Goal: Task Accomplishment & Management: Manage account settings

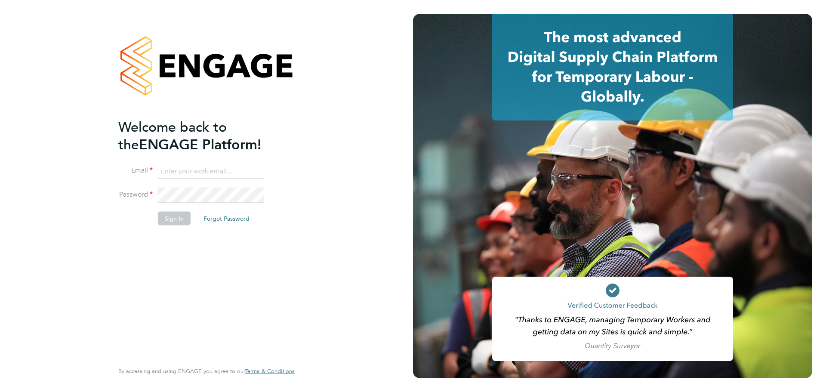
click at [166, 166] on input at bounding box center [211, 170] width 106 height 15
type input "[PERSON_NAME][EMAIL_ADDRESS][PERSON_NAME][DOMAIN_NAME]"
click at [170, 215] on button "Sign In" at bounding box center [174, 219] width 33 height 14
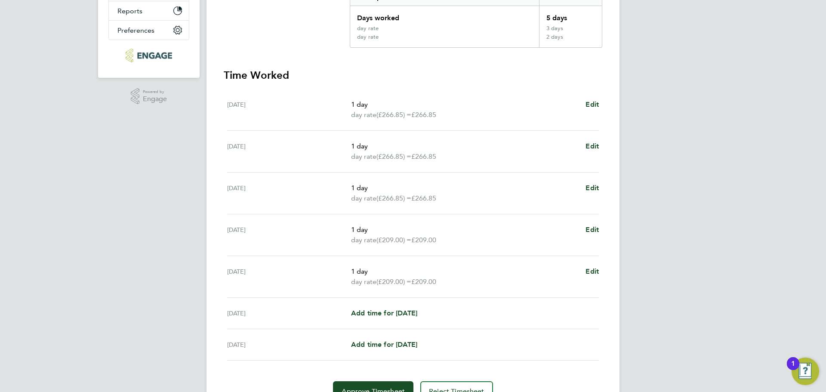
scroll to position [215, 0]
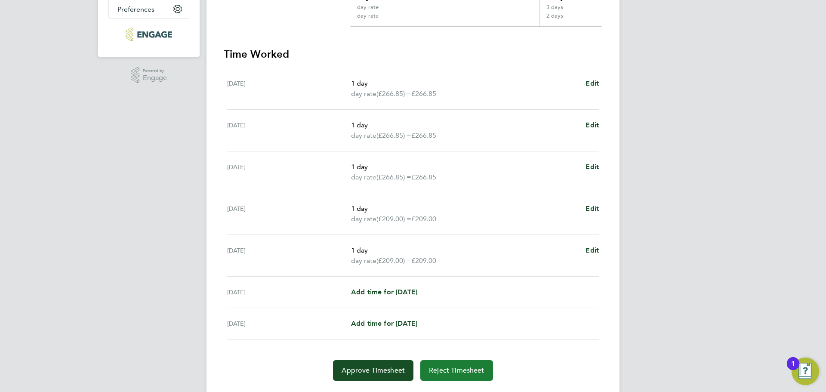
click at [452, 372] on span "Reject Timesheet" at bounding box center [456, 370] width 55 height 9
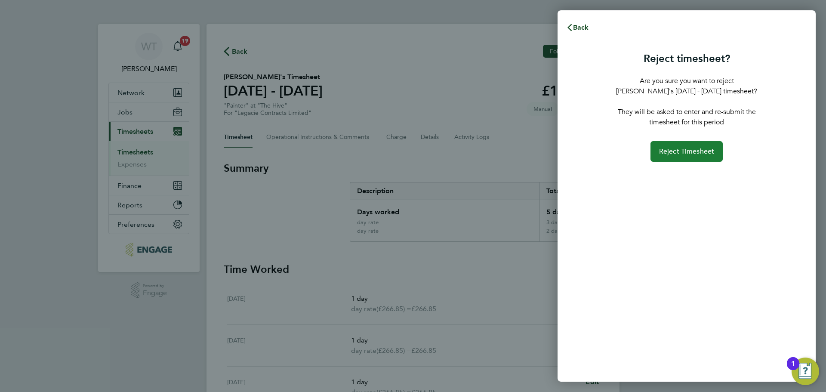
click at [683, 150] on span "Reject Timesheet" at bounding box center [686, 151] width 55 height 9
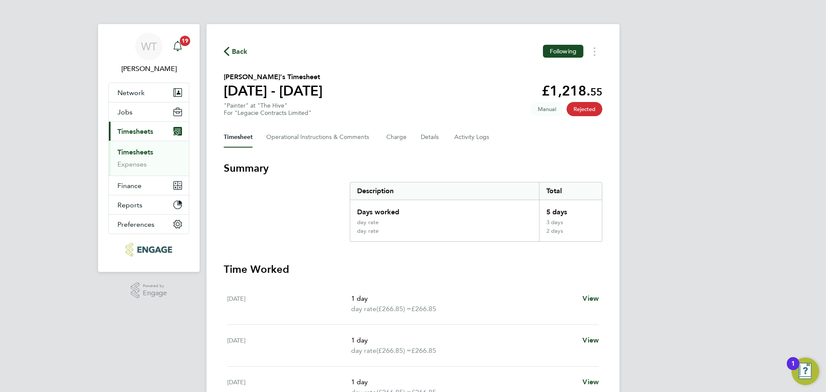
click at [181, 38] on span "19" at bounding box center [185, 41] width 10 height 10
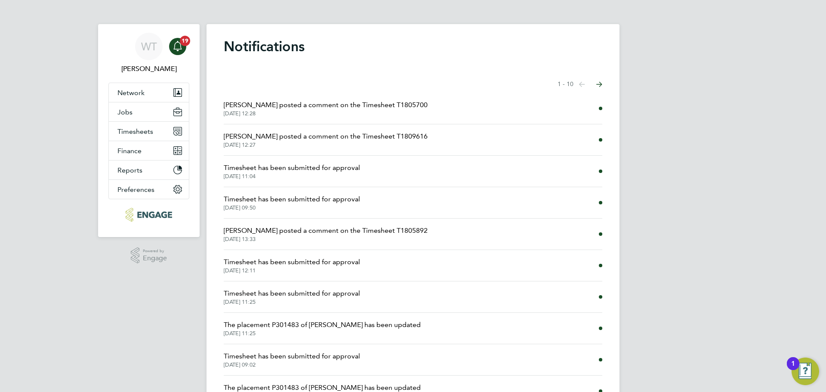
click at [312, 136] on span "[PERSON_NAME] posted a comment on the Timesheet T1809616" at bounding box center [326, 136] width 204 height 10
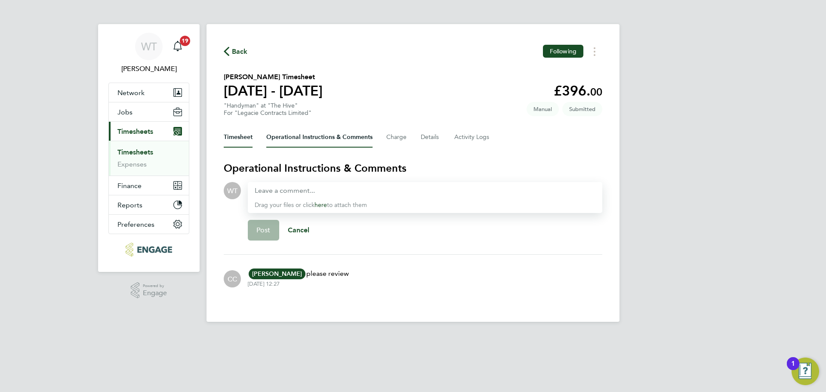
click at [238, 135] on button "Timesheet" at bounding box center [238, 137] width 29 height 21
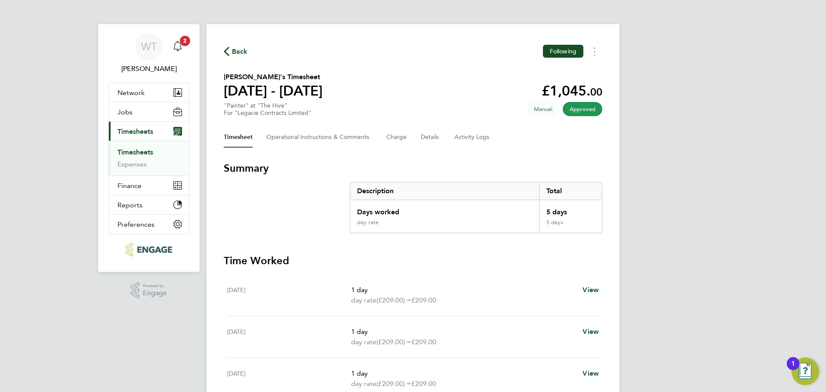
click at [185, 37] on span "2" at bounding box center [185, 41] width 10 height 10
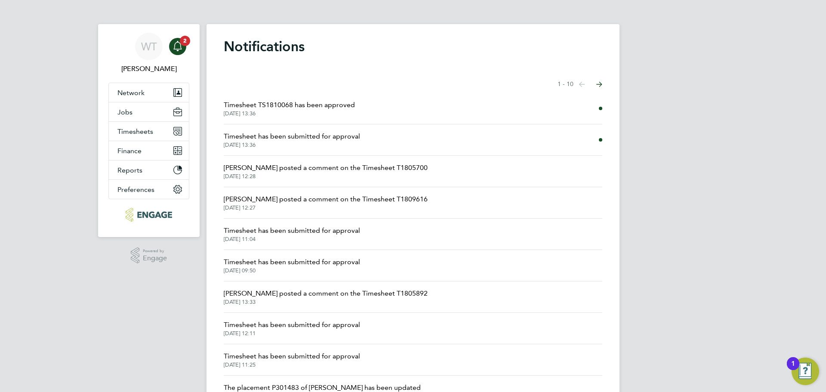
click at [265, 106] on span "Timesheet TS1810068 has been approved" at bounding box center [289, 105] width 131 height 10
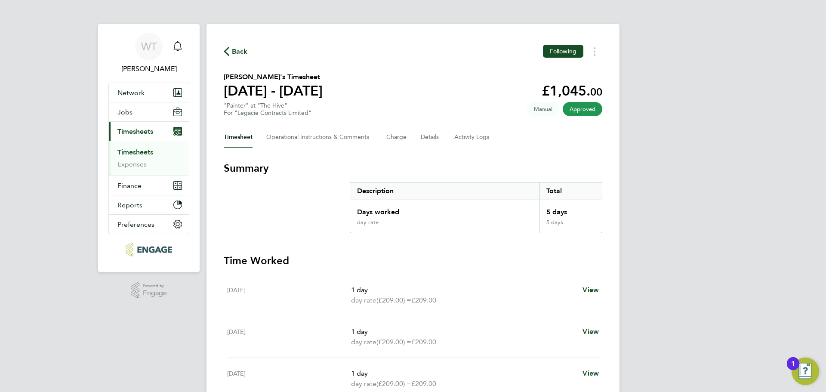
click at [586, 108] on span "Approved" at bounding box center [583, 109] width 40 height 14
click at [180, 44] on icon "Main navigation" at bounding box center [177, 45] width 8 height 9
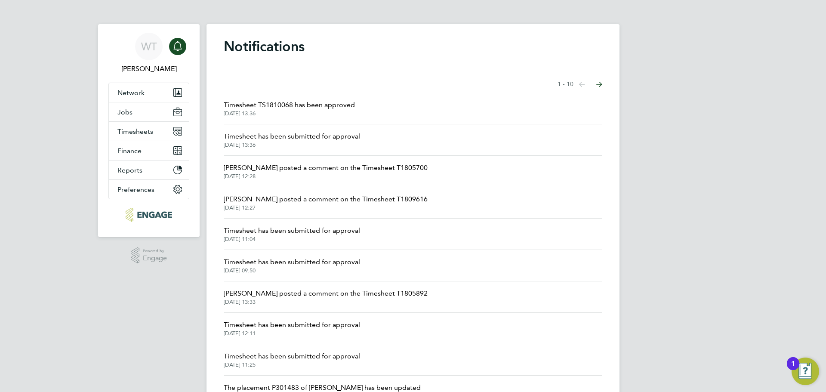
click at [280, 139] on span "Timesheet has been submitted for approval" at bounding box center [292, 136] width 136 height 10
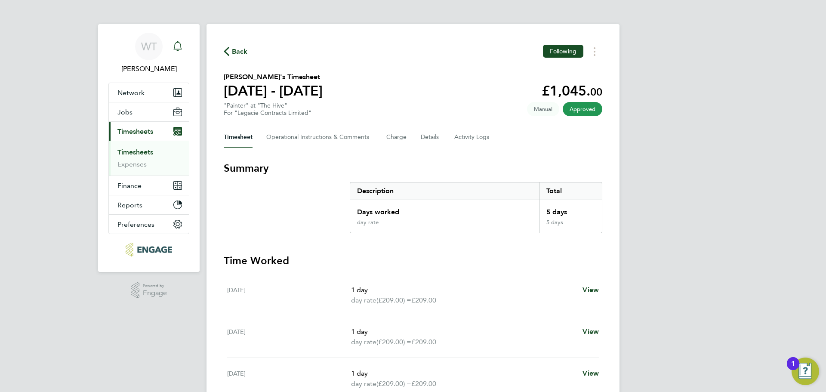
click at [179, 45] on icon "Main navigation" at bounding box center [177, 46] width 10 height 10
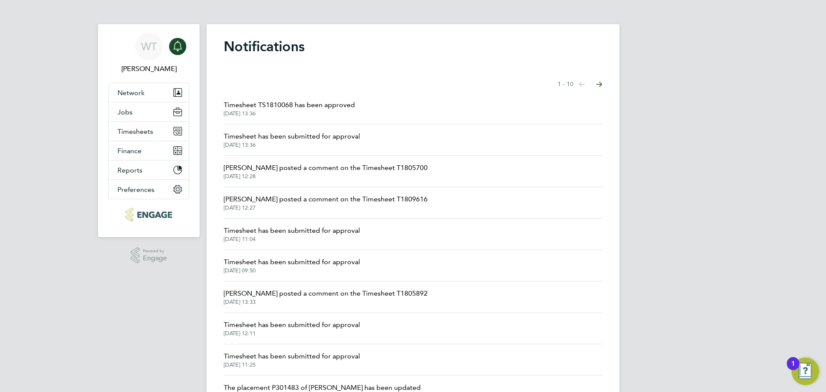
click at [287, 169] on span "Chloe Crayden posted a comment on the Timesheet T1805700" at bounding box center [326, 168] width 204 height 10
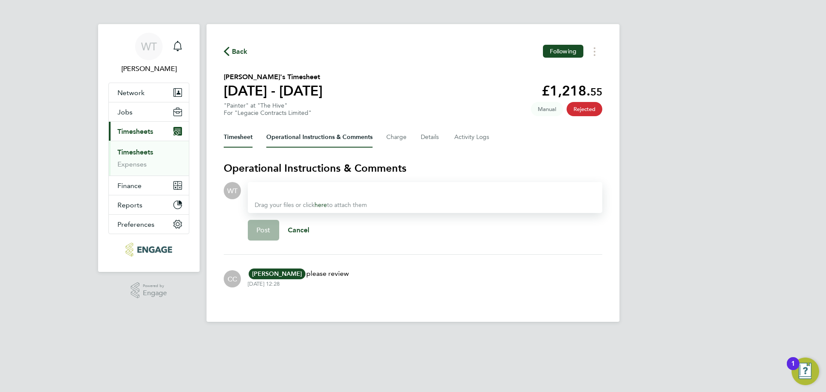
click at [238, 136] on button "Timesheet" at bounding box center [238, 137] width 29 height 21
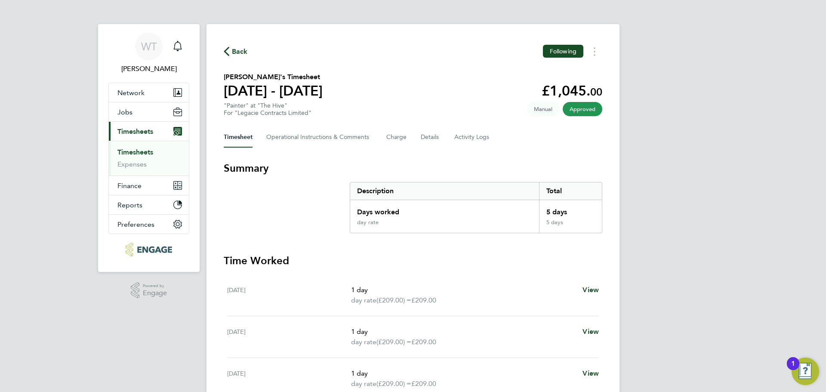
click at [571, 105] on span "Approved" at bounding box center [583, 109] width 40 height 14
click at [178, 45] on icon "Main navigation" at bounding box center [177, 46] width 10 height 10
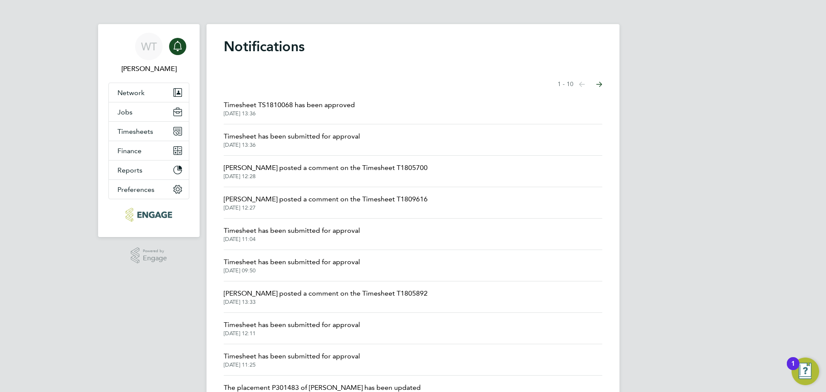
click at [248, 236] on span "[DATE] 11:04" at bounding box center [292, 239] width 136 height 7
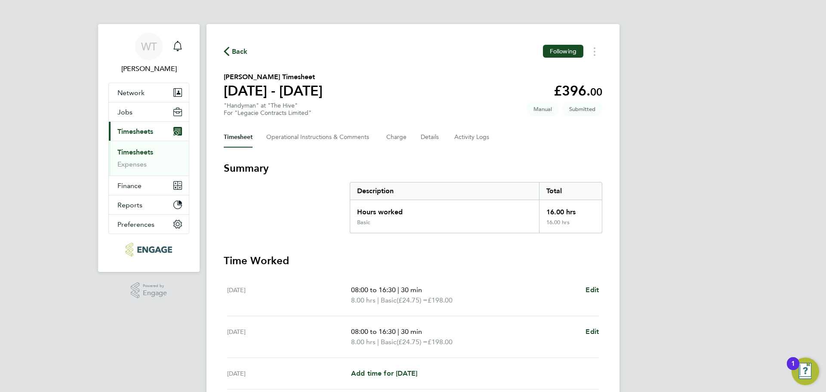
scroll to position [43, 0]
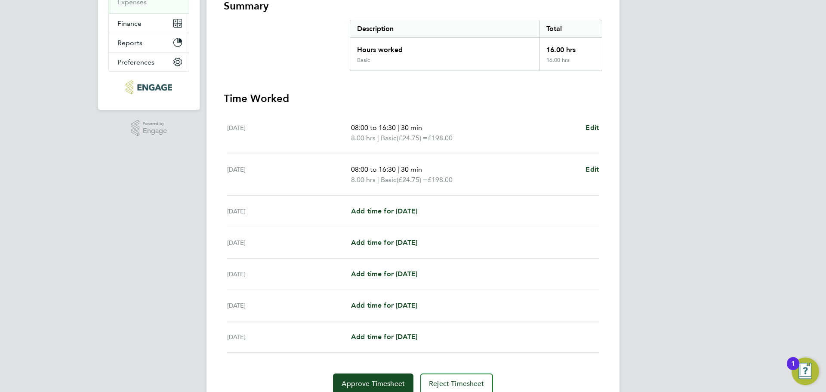
scroll to position [199, 0]
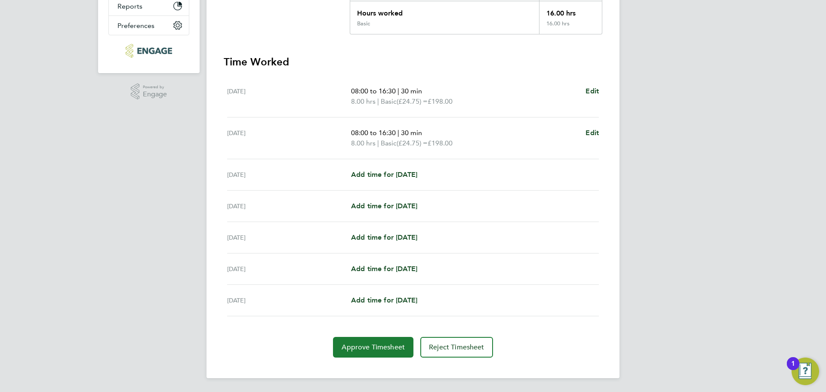
click at [369, 350] on span "Approve Timesheet" at bounding box center [372, 347] width 63 height 9
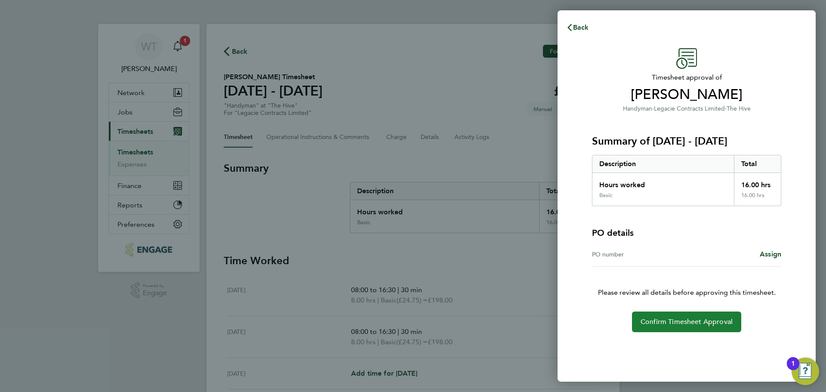
click at [695, 316] on button "Confirm Timesheet Approval" at bounding box center [686, 321] width 109 height 21
